Goal: Go to known website: Access a specific website the user already knows

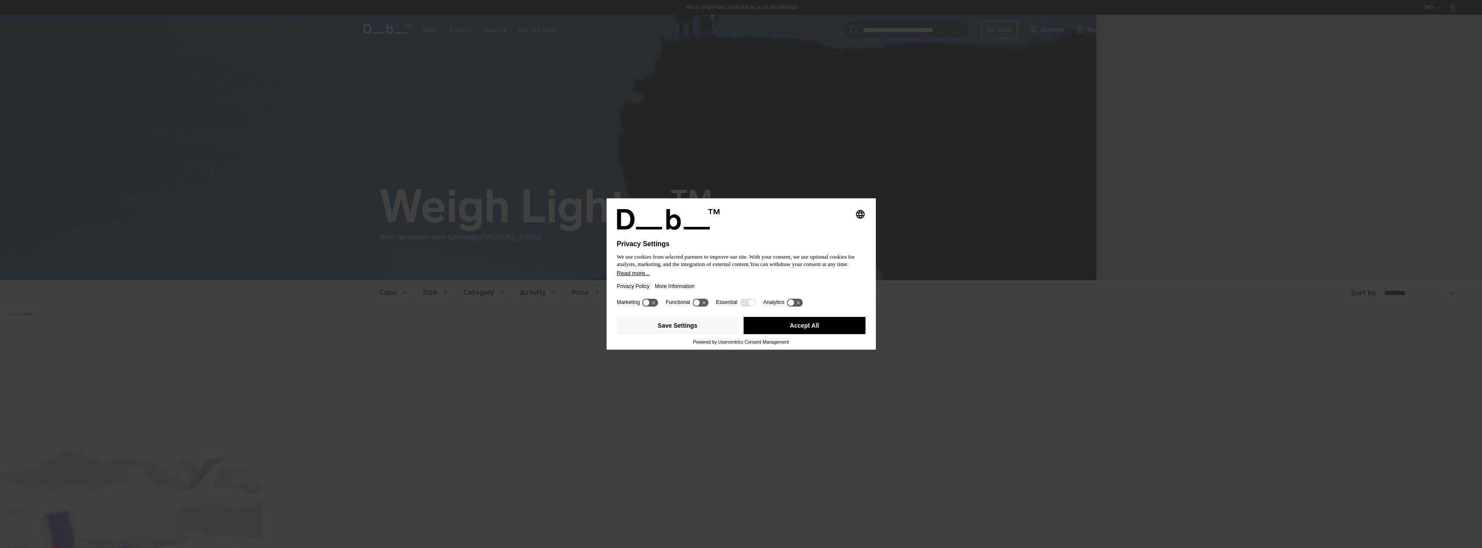
click at [848, 328] on button "Accept All" at bounding box center [805, 325] width 122 height 17
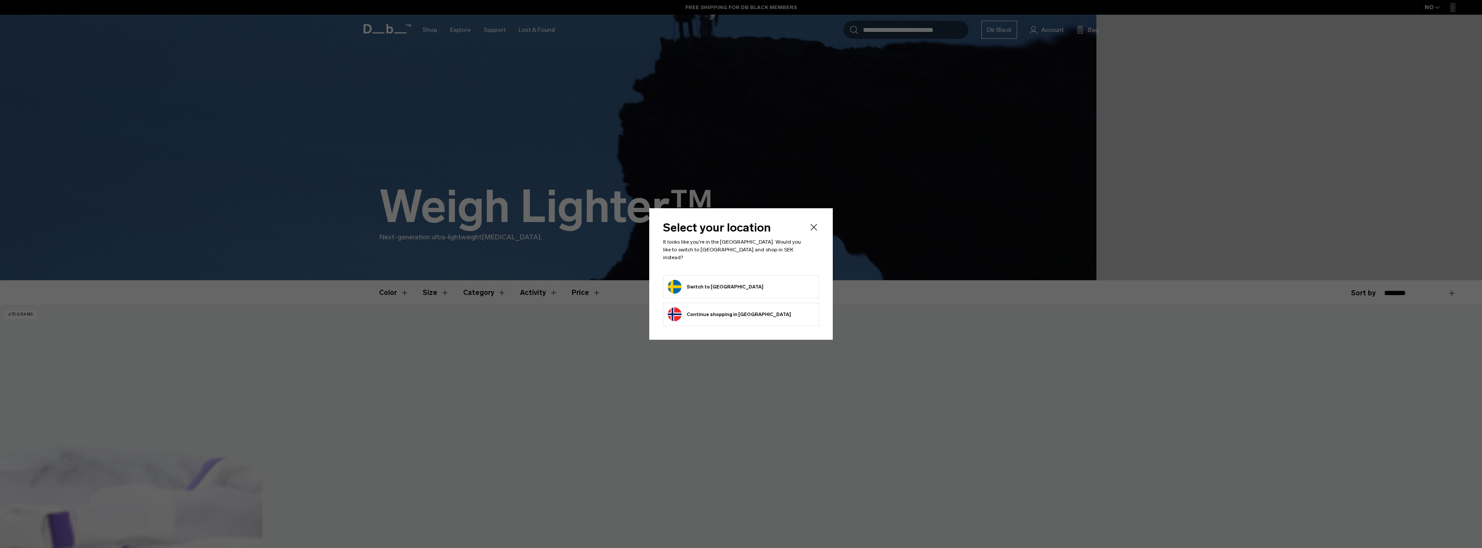
click at [733, 286] on form "Switch to Sweden" at bounding box center [741, 287] width 146 height 14
click at [707, 280] on button "Switch to Sweden" at bounding box center [716, 287] width 96 height 14
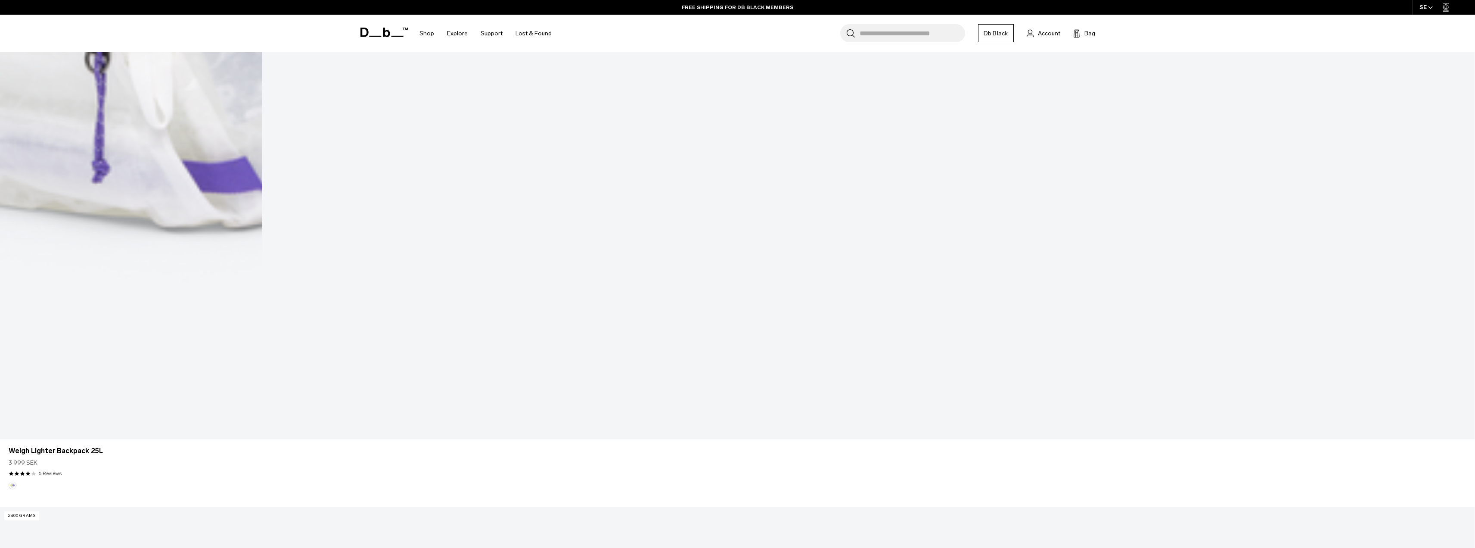
scroll to position [1573, 0]
